Goal: Information Seeking & Learning: Learn about a topic

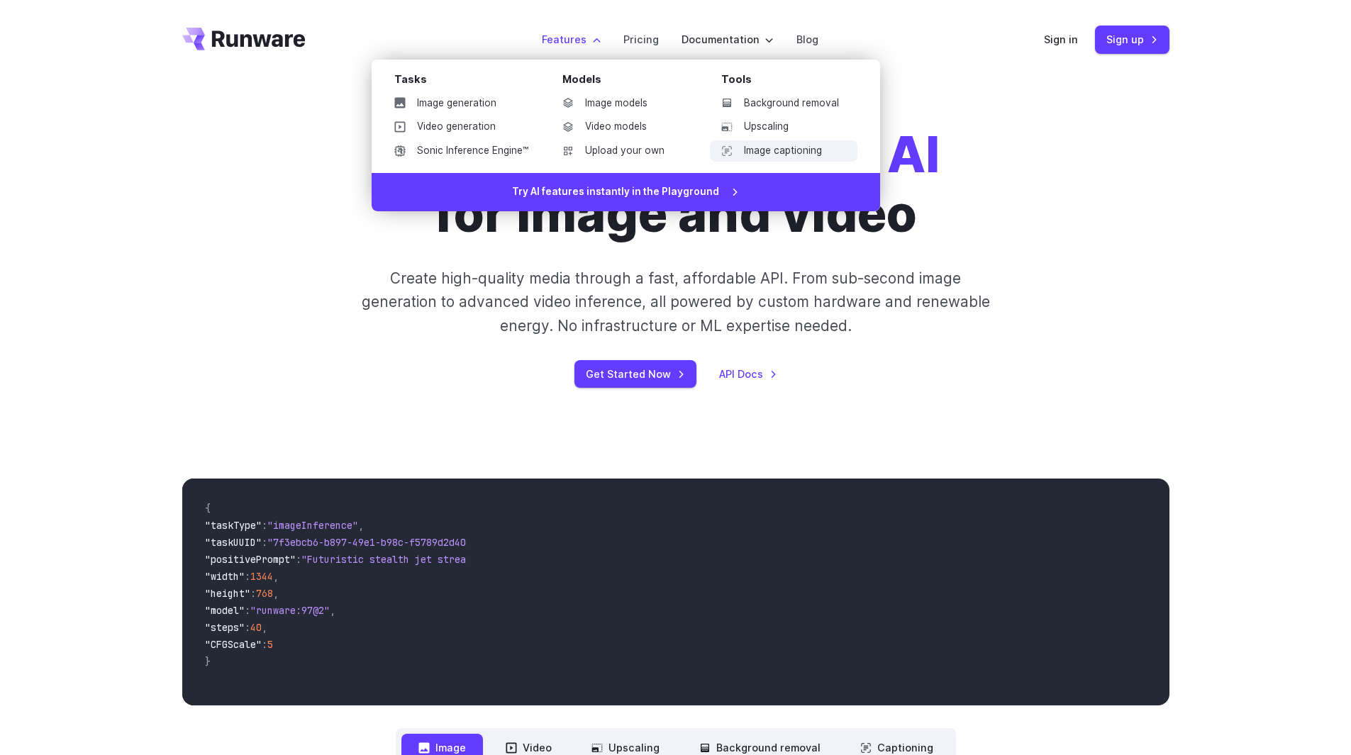
click at [762, 155] on link "Image captioning" at bounding box center [784, 150] width 148 height 21
click at [463, 150] on link "Sonic Inference Engine™" at bounding box center [461, 150] width 157 height 21
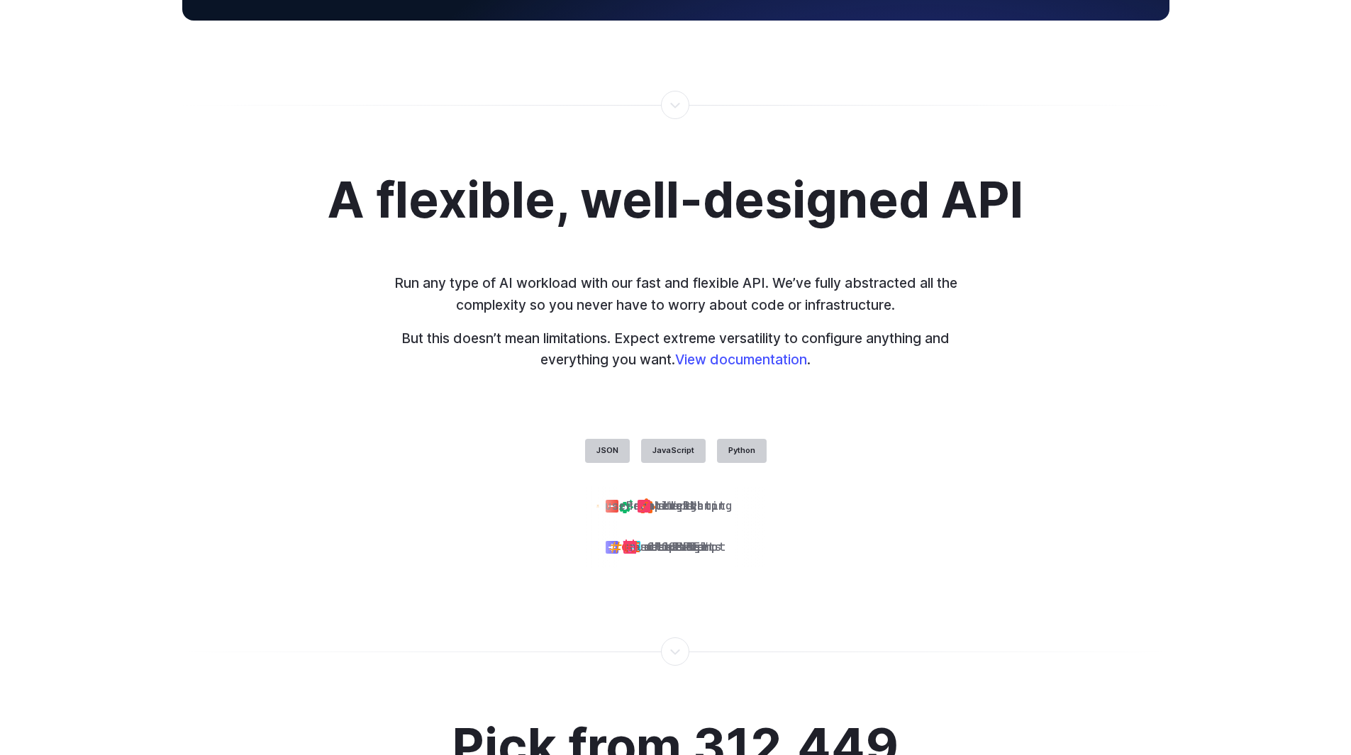
scroll to position [3404, 0]
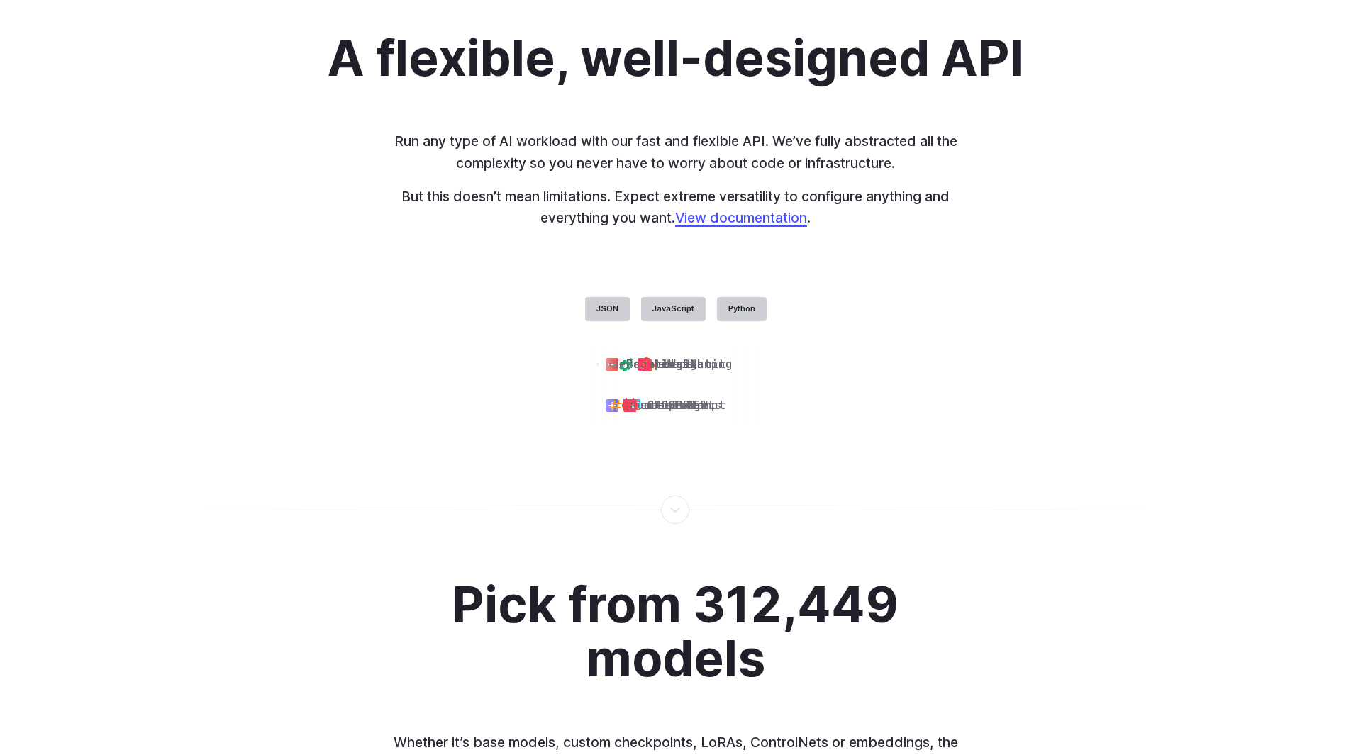
click at [755, 216] on link "View documentation" at bounding box center [741, 217] width 132 height 17
